Goal: Information Seeking & Learning: Check status

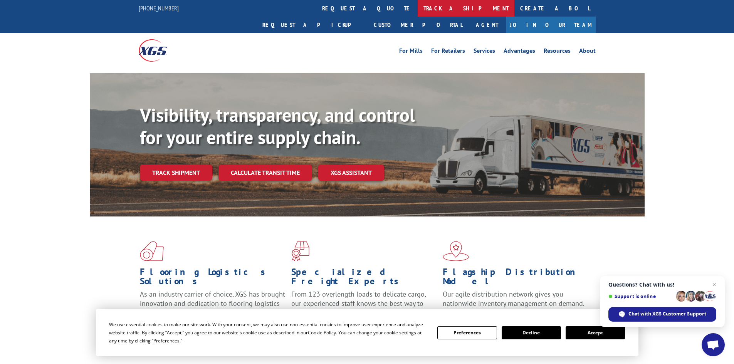
click at [418, 5] on link "track a shipment" at bounding box center [466, 8] width 97 height 17
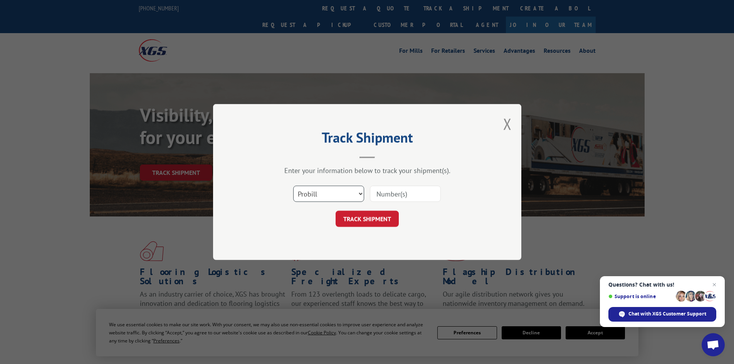
click at [357, 190] on select "Select category... Probill BOL PO" at bounding box center [328, 194] width 71 height 16
click at [358, 193] on select "Select category... Probill BOL PO" at bounding box center [328, 194] width 71 height 16
click at [429, 198] on input at bounding box center [405, 194] width 71 height 16
type input "5228510"
click at [371, 218] on button "TRACK SHIPMENT" at bounding box center [367, 219] width 63 height 16
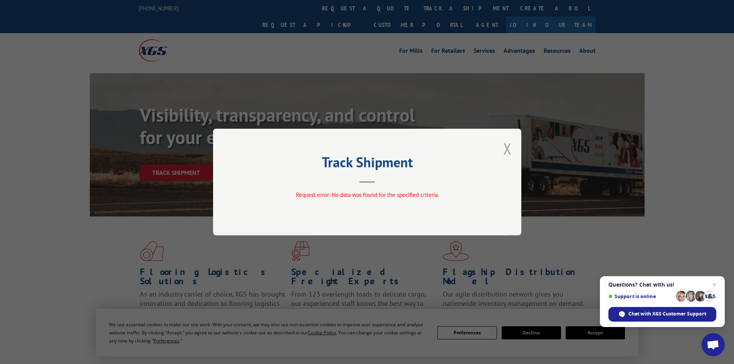
click at [511, 149] on button "Close modal" at bounding box center [507, 148] width 8 height 20
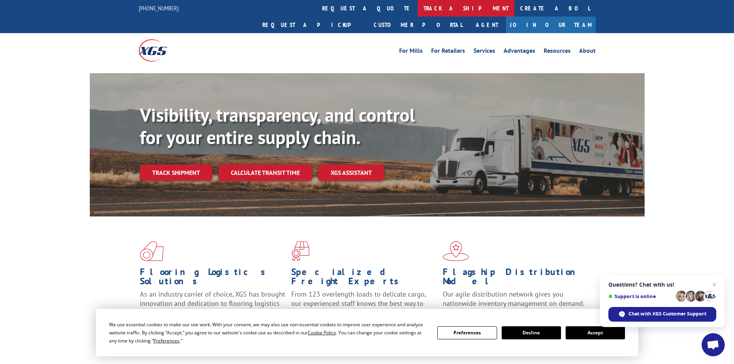
click at [418, 8] on link "track a shipment" at bounding box center [466, 8] width 97 height 17
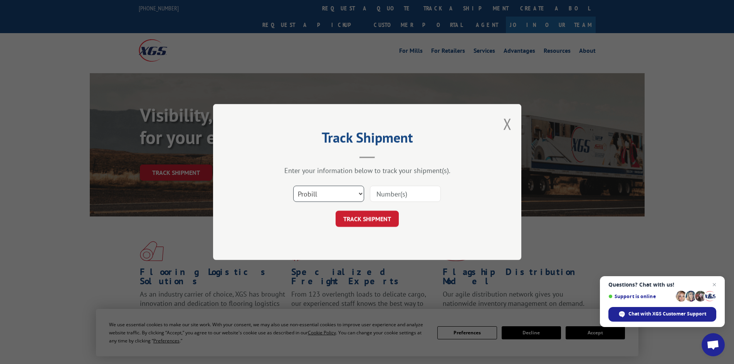
click at [358, 195] on select "Select category... Probill BOL PO" at bounding box center [328, 194] width 71 height 16
select select "po"
click at [293, 186] on select "Select category... Probill BOL PO" at bounding box center [328, 194] width 71 height 16
click at [399, 193] on input at bounding box center [405, 194] width 71 height 16
type input "5228510"
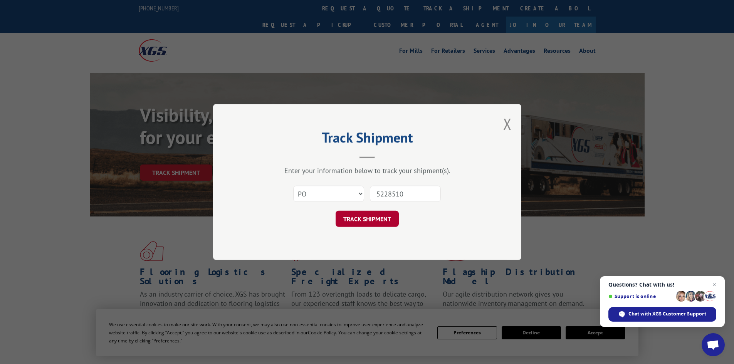
click at [387, 218] on button "TRACK SHIPMENT" at bounding box center [367, 219] width 63 height 16
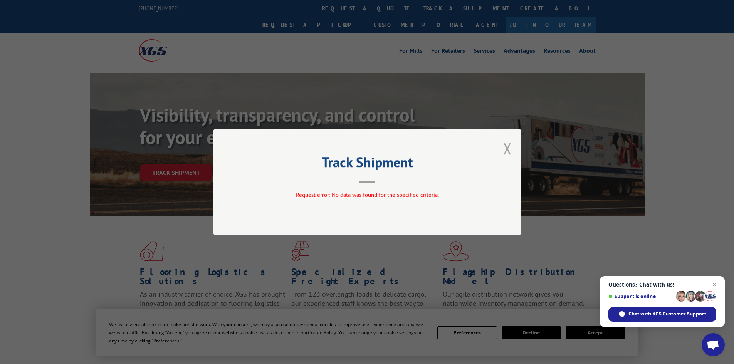
click at [507, 149] on button "Close modal" at bounding box center [507, 148] width 8 height 20
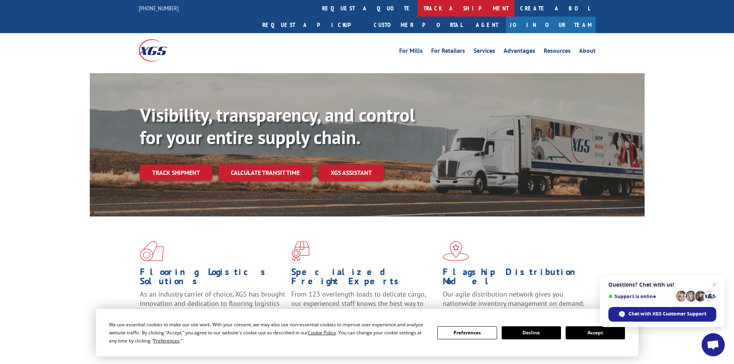
click at [418, 5] on link "track a shipment" at bounding box center [466, 8] width 97 height 17
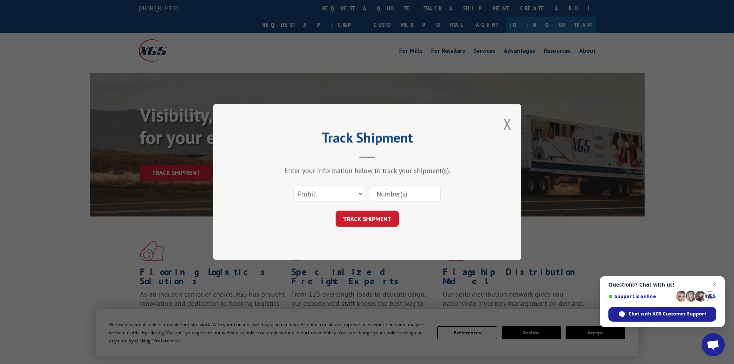
click at [386, 197] on input at bounding box center [405, 194] width 71 height 16
type input "16331222"
click at [379, 225] on button "TRACK SHIPMENT" at bounding box center [367, 219] width 63 height 16
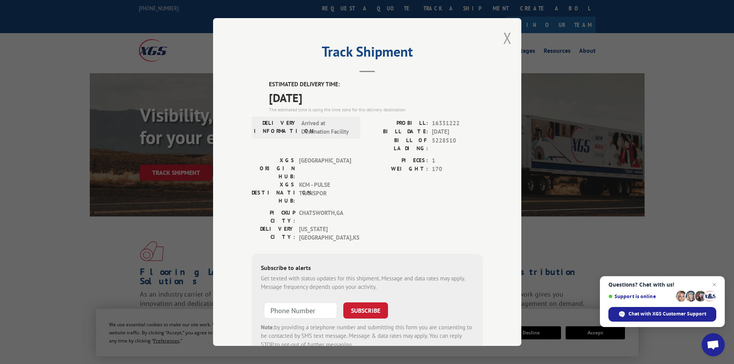
click at [503, 37] on button "Close modal" at bounding box center [507, 38] width 8 height 20
